Goal: Task Accomplishment & Management: Manage account settings

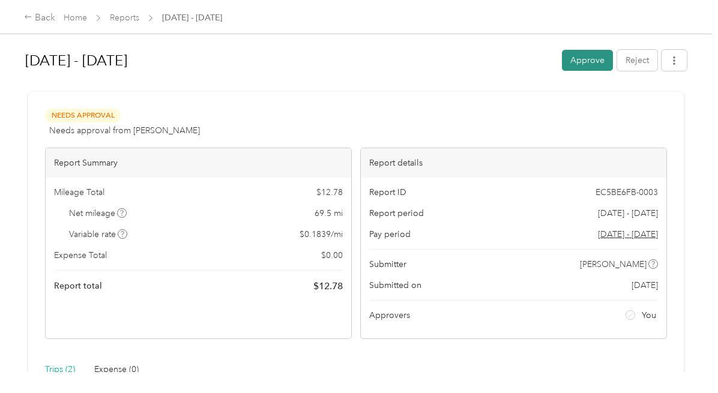
click at [580, 63] on button "Approve" at bounding box center [587, 60] width 51 height 21
click at [590, 59] on button "Approve" at bounding box center [587, 60] width 51 height 21
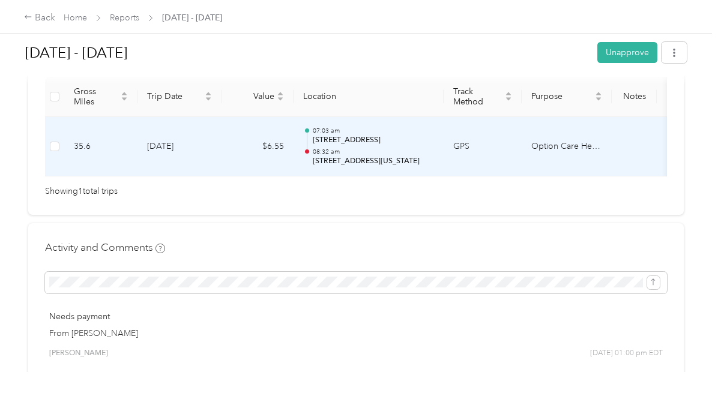
scroll to position [327, 0]
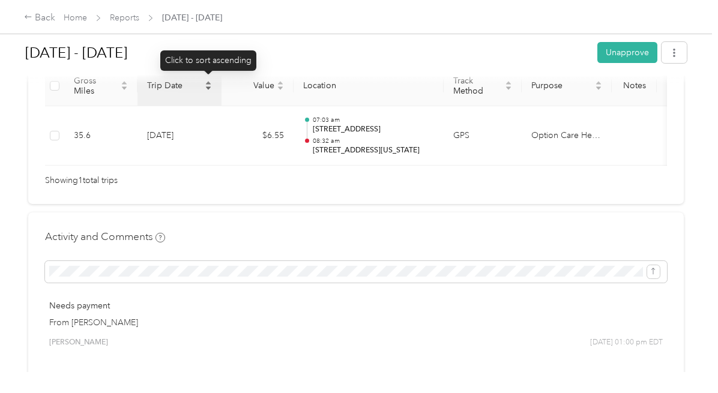
click at [208, 86] on icon "caret-down" at bounding box center [208, 87] width 5 height 3
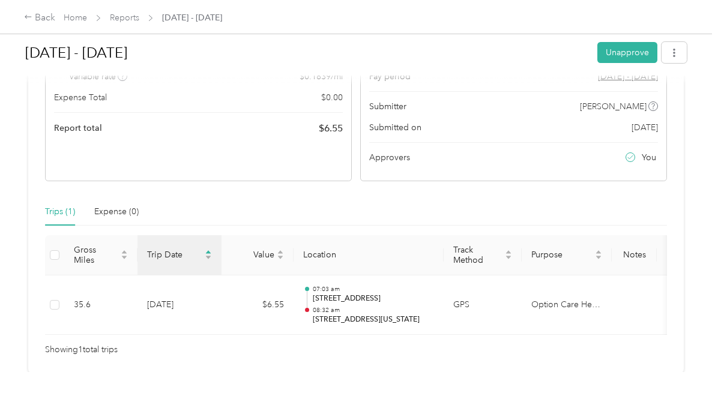
scroll to position [214, 0]
